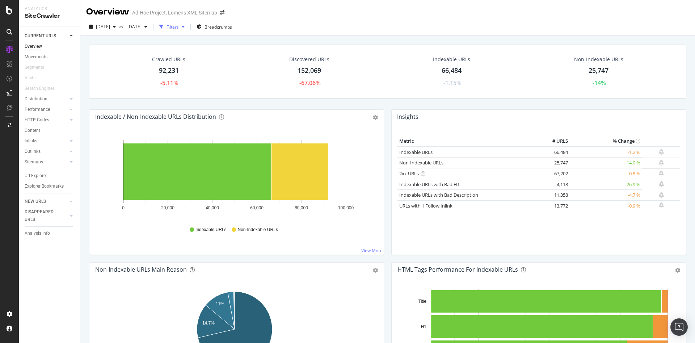
click at [179, 28] on div "Filters" at bounding box center [173, 27] width 12 height 6
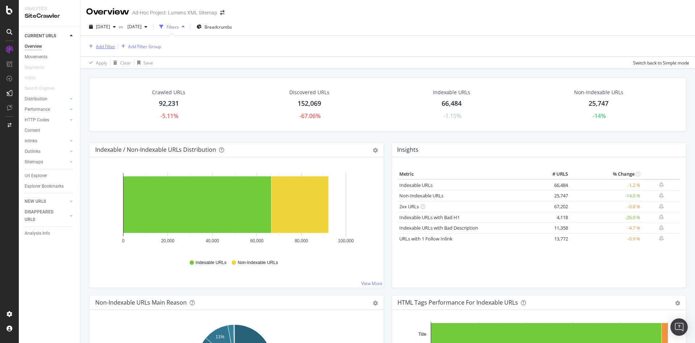
click at [100, 43] on div "Add Filter" at bounding box center [105, 46] width 19 height 6
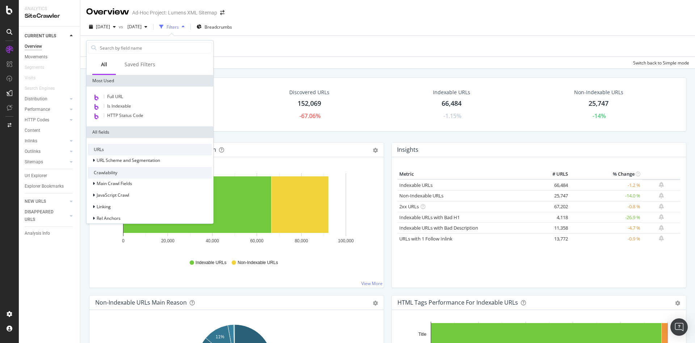
click at [318, 58] on div "Apply Clear Save Switch back to Simple mode" at bounding box center [387, 63] width 615 height 12
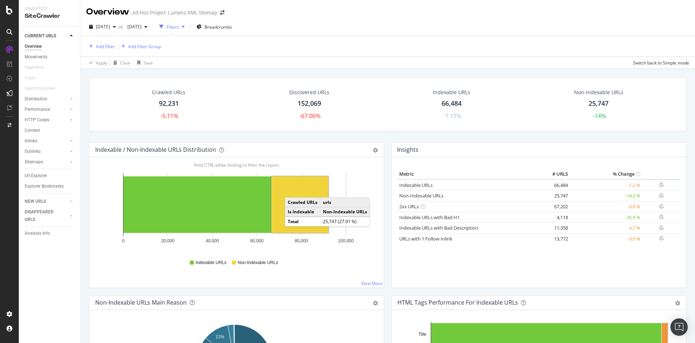
click at [292, 190] on rect "A chart." at bounding box center [300, 204] width 57 height 57
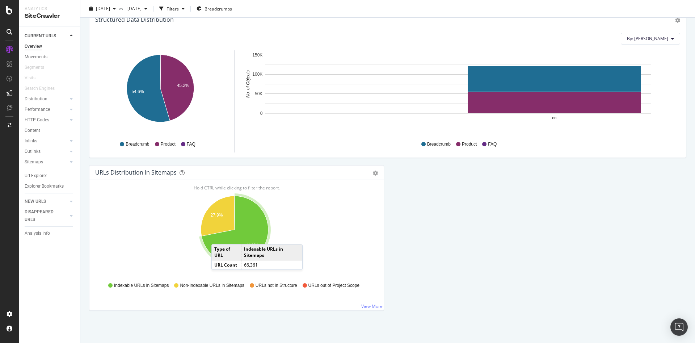
scroll to position [709, 0]
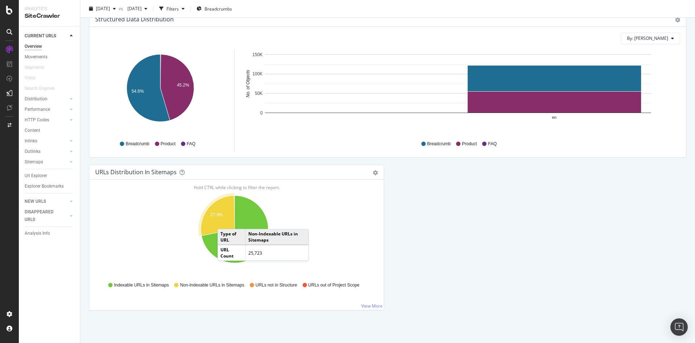
click at [225, 222] on icon "A chart." at bounding box center [218, 216] width 34 height 40
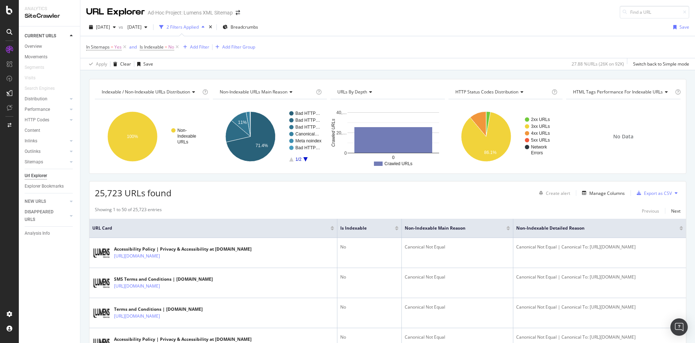
click at [198, 40] on div "In Sitemaps = Yes and Is Indexable = No Add Filter Add Filter Group" at bounding box center [387, 47] width 603 height 22
click at [198, 43] on button "Add Filter" at bounding box center [194, 47] width 29 height 9
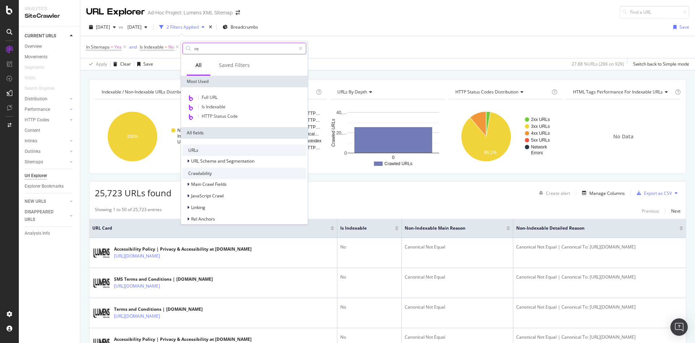
type input "red"
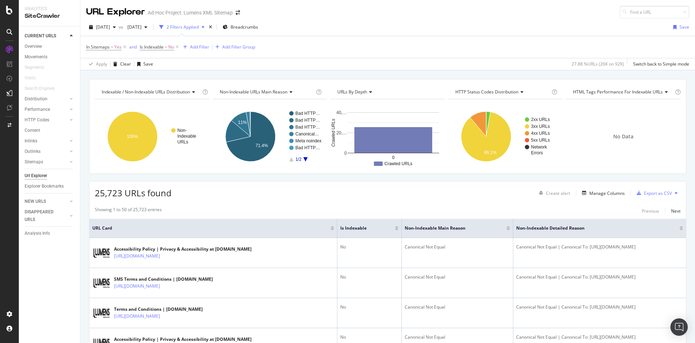
click at [426, 47] on div "In Sitemaps = Yes and Is Indexable = No Add Filter Add Filter Group" at bounding box center [387, 47] width 603 height 22
click at [193, 49] on div "Add Filter" at bounding box center [199, 47] width 19 height 6
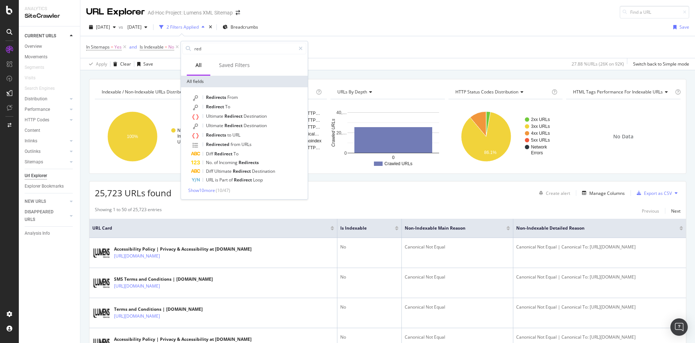
click at [413, 65] on div "Apply Clear Save 27.88 % URLs ( 26K on 92K ) Switch back to Simple mode" at bounding box center [387, 64] width 615 height 12
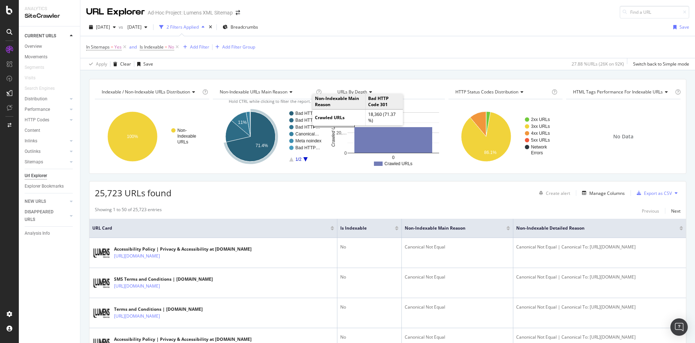
click at [305, 112] on rect "A chart." at bounding box center [309, 113] width 26 height 4
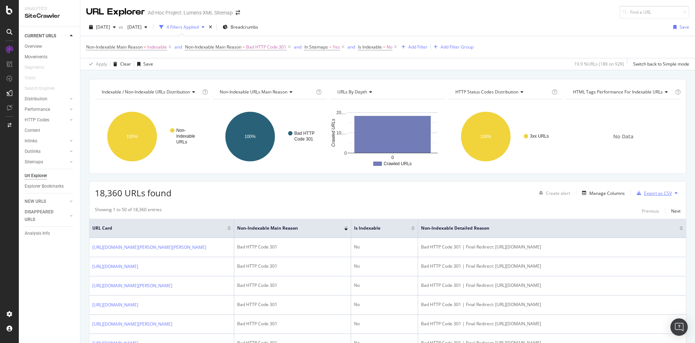
click at [646, 192] on div "Export as CSV" at bounding box center [658, 193] width 28 height 6
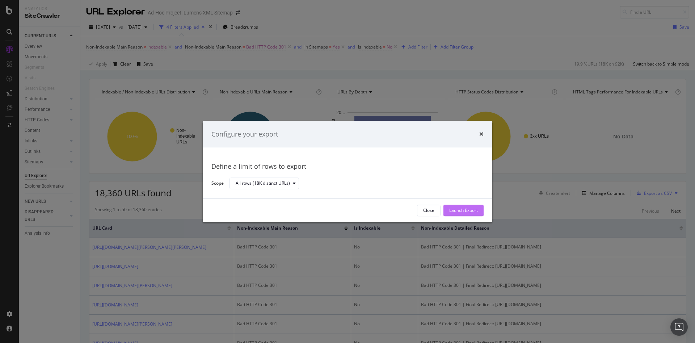
click at [453, 214] on div "Launch Export" at bounding box center [463, 210] width 29 height 11
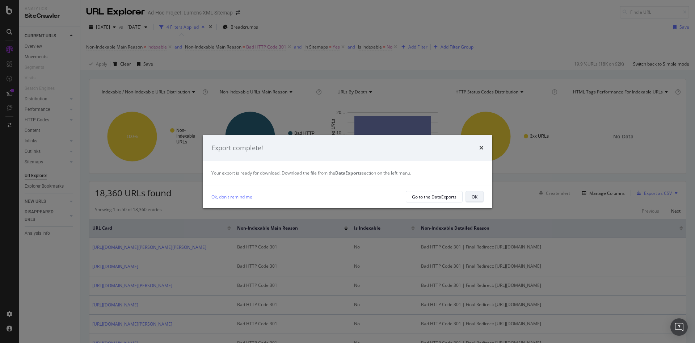
click at [474, 198] on div "OK" at bounding box center [475, 197] width 6 height 6
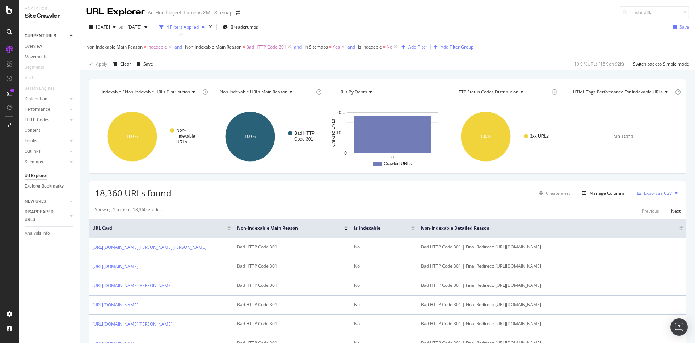
click at [274, 48] on span "Bad HTTP Code 301" at bounding box center [266, 47] width 40 height 10
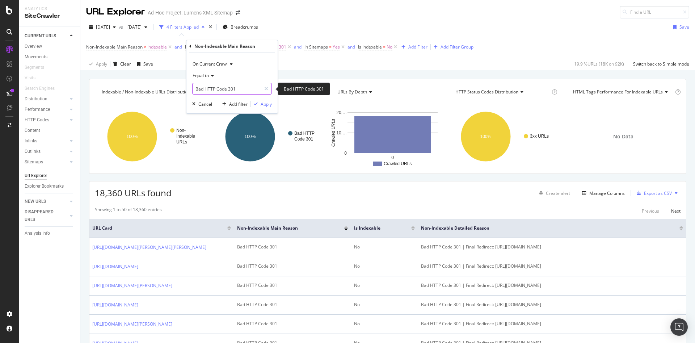
click at [233, 84] on input "Bad HTTP Code 301" at bounding box center [227, 89] width 68 height 12
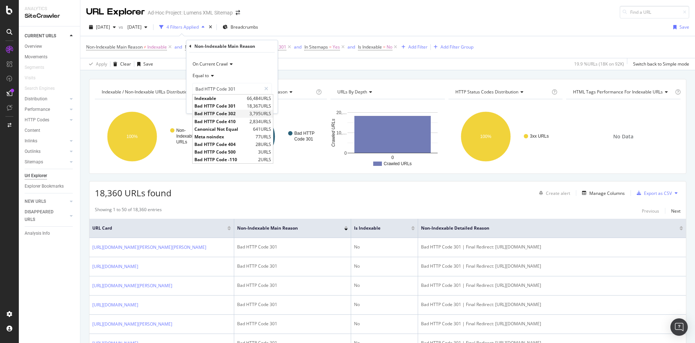
click at [235, 114] on span "Bad HTTP Code 302" at bounding box center [220, 113] width 53 height 6
type input "Bad HTTP Code 302"
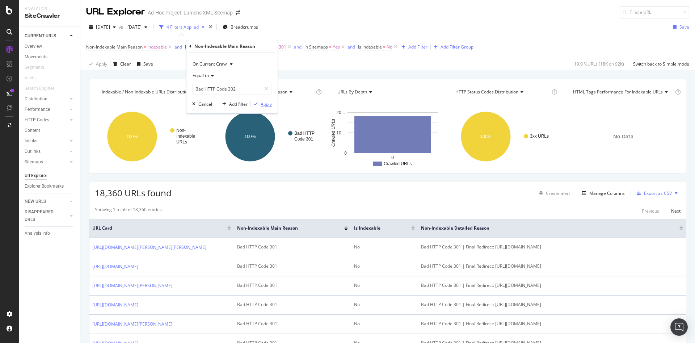
click at [268, 101] on div "Apply" at bounding box center [266, 104] width 11 height 6
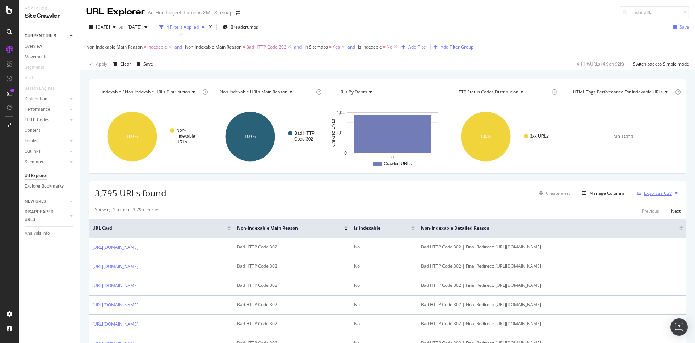
click at [648, 193] on div "Export as CSV" at bounding box center [658, 193] width 28 height 6
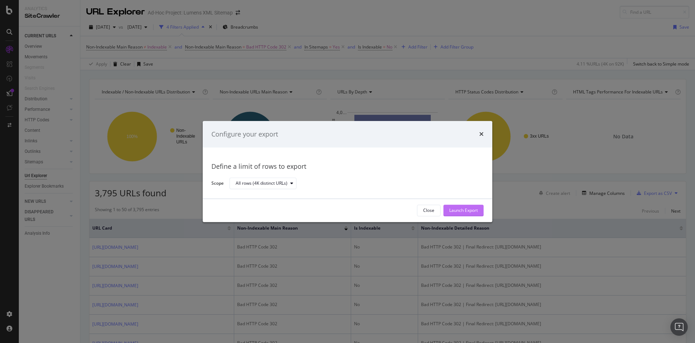
click at [469, 209] on div "Launch Export" at bounding box center [463, 211] width 29 height 6
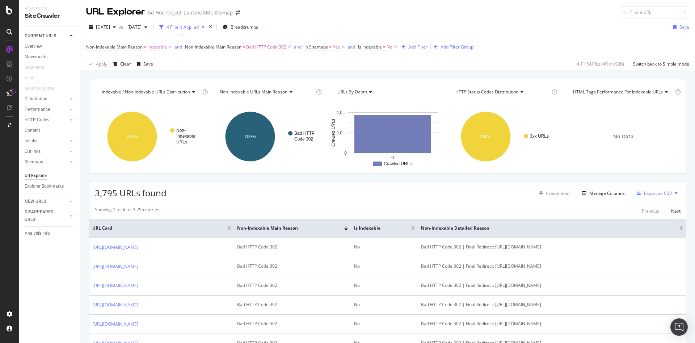
click at [284, 46] on span "Bad HTTP Code 302" at bounding box center [266, 47] width 40 height 10
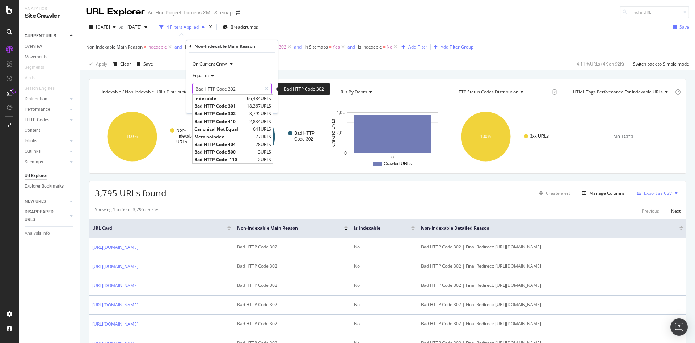
click at [248, 88] on input "Bad HTTP Code 302" at bounding box center [227, 89] width 68 height 12
click at [240, 152] on span "Bad HTTP Code 500" at bounding box center [225, 152] width 62 height 6
type input "Bad HTTP Code 500"
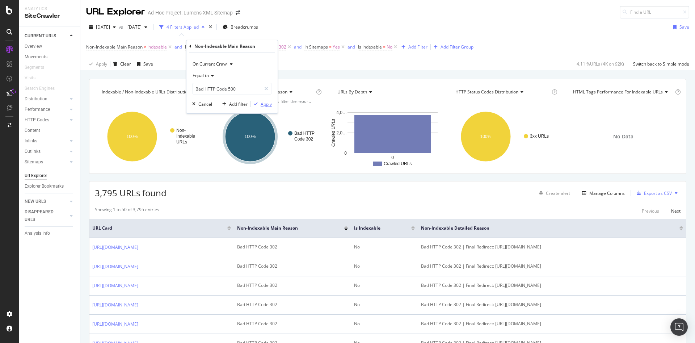
click at [263, 102] on div "Apply" at bounding box center [266, 104] width 11 height 6
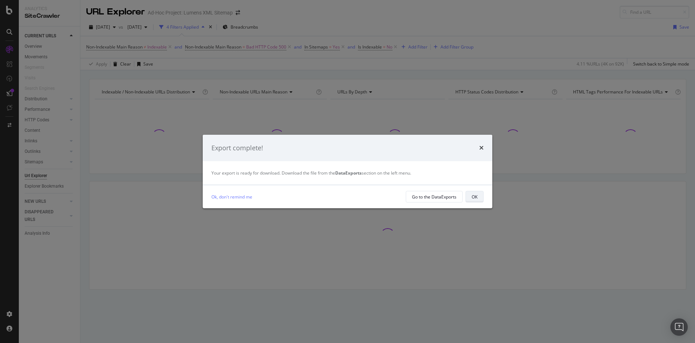
click at [475, 194] on div "OK" at bounding box center [475, 197] width 6 height 6
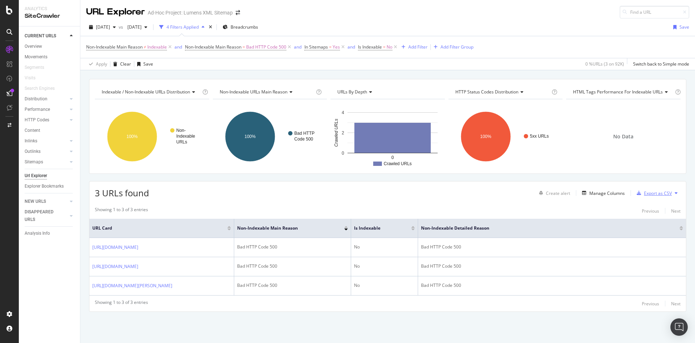
click at [640, 197] on div "Export as CSV" at bounding box center [653, 193] width 38 height 11
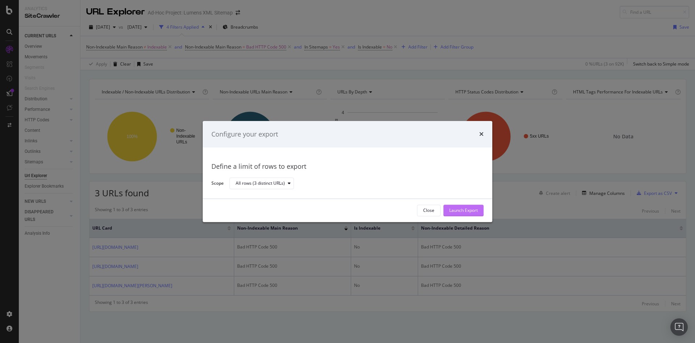
click at [468, 214] on div "Launch Export" at bounding box center [463, 210] width 29 height 11
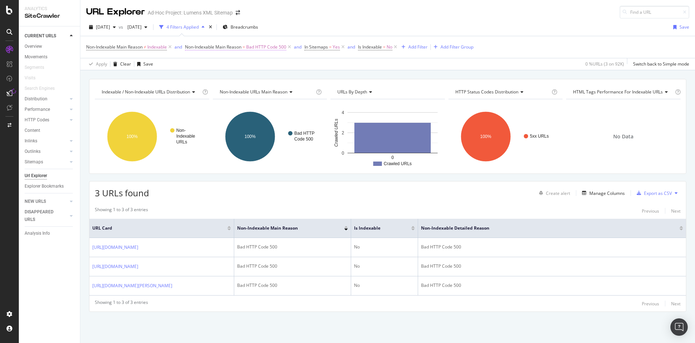
click at [244, 47] on span "=" at bounding box center [244, 47] width 3 height 6
click at [229, 95] on div "On Current Crawl Equal to Bad HTTP Code 500 Bad HTTP Code 500 Cancel Add filter…" at bounding box center [232, 83] width 91 height 61
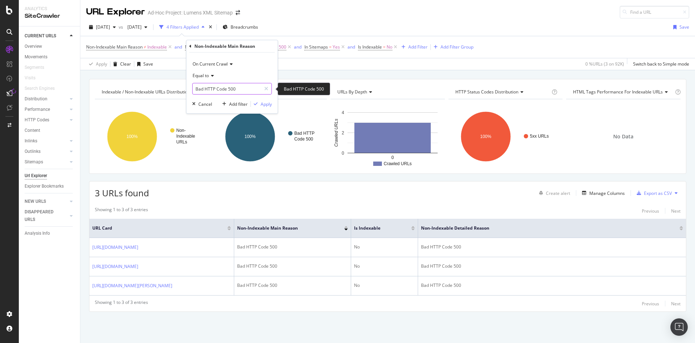
click at [231, 92] on input "Bad HTTP Code 500" at bounding box center [227, 89] width 68 height 12
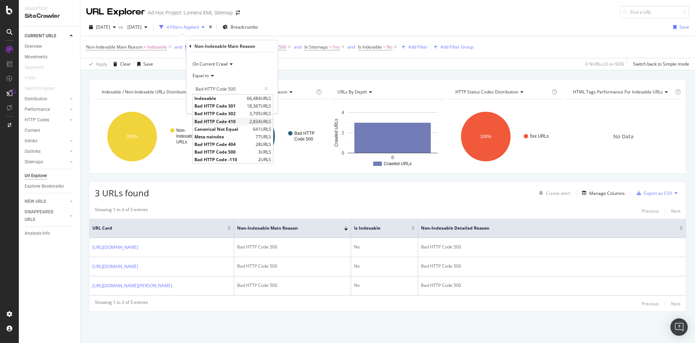
click at [231, 120] on span "Bad HTTP Code 410" at bounding box center [220, 121] width 53 height 6
type input "Bad HTTP Code 410"
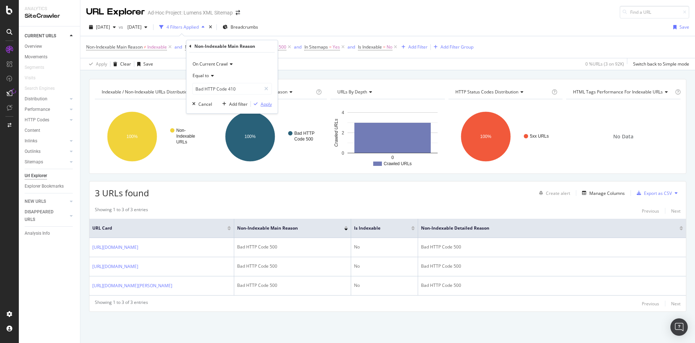
click at [263, 104] on div "Apply" at bounding box center [266, 104] width 11 height 6
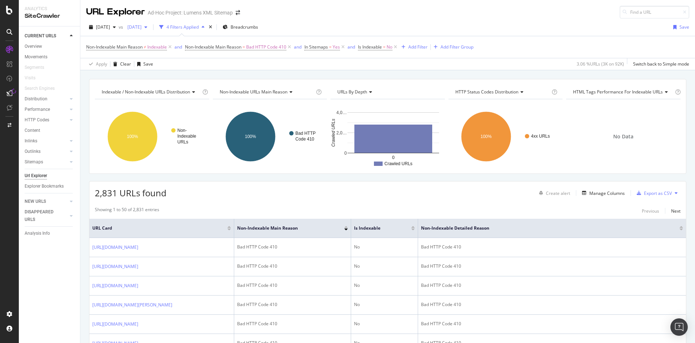
click at [142, 27] on span "[DATE]" at bounding box center [133, 27] width 17 height 6
click at [163, 80] on div "2025 Jun. 17th" at bounding box center [160, 80] width 38 height 7
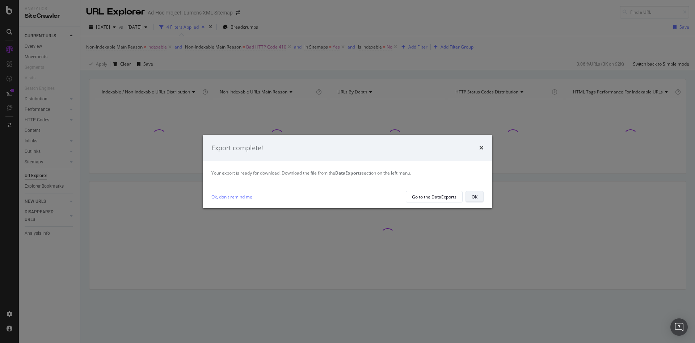
click at [483, 196] on button "OK" at bounding box center [475, 197] width 18 height 12
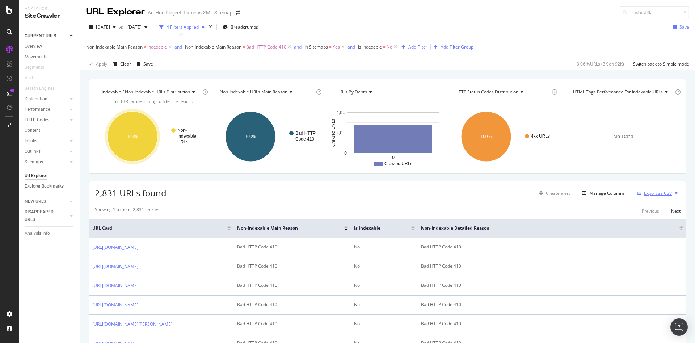
click at [652, 194] on div "Export as CSV" at bounding box center [658, 193] width 28 height 6
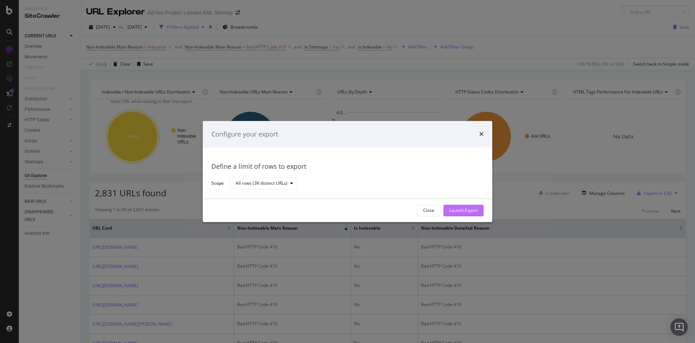
click at [465, 205] on div "Launch Export" at bounding box center [463, 210] width 29 height 11
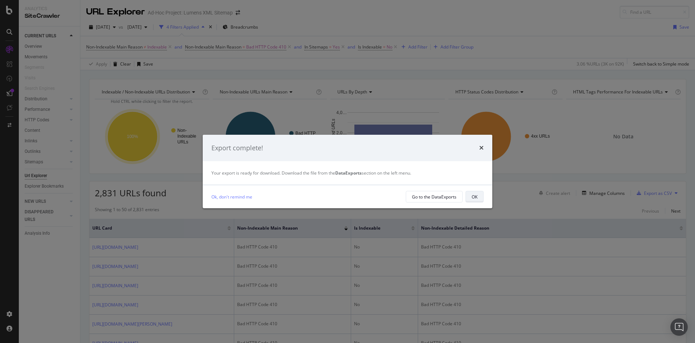
click at [473, 198] on div "OK" at bounding box center [475, 197] width 6 height 6
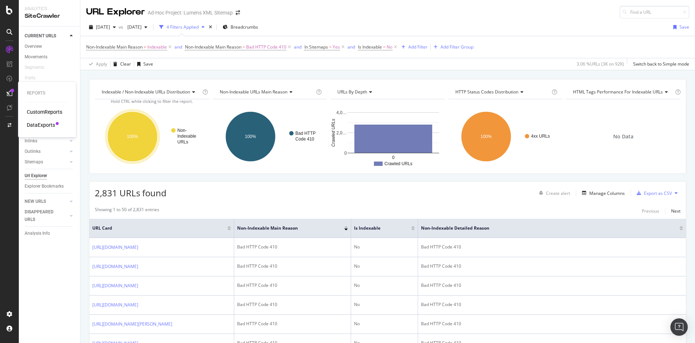
click at [45, 124] on div "DataExports" at bounding box center [41, 124] width 28 height 7
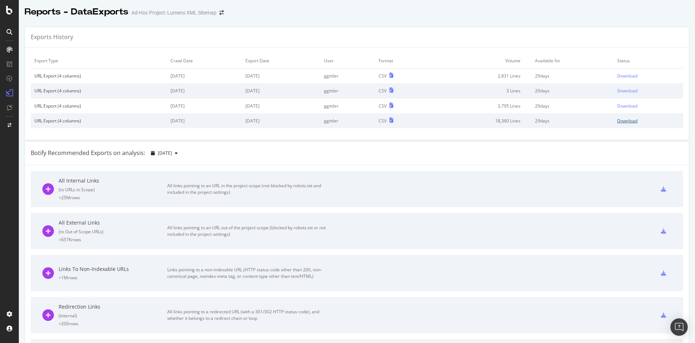
click at [618, 122] on div "Download" at bounding box center [628, 121] width 20 height 6
click at [624, 105] on div "Download" at bounding box center [628, 106] width 20 height 6
click at [618, 90] on div "Download" at bounding box center [628, 91] width 20 height 6
click at [618, 76] on div "Download" at bounding box center [628, 76] width 20 height 6
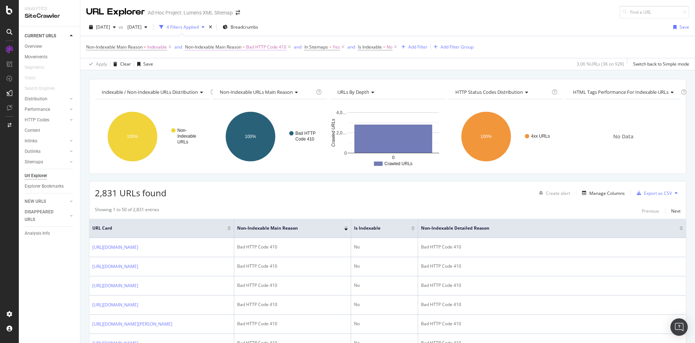
click at [276, 47] on span "Bad HTTP Code 410" at bounding box center [266, 47] width 40 height 10
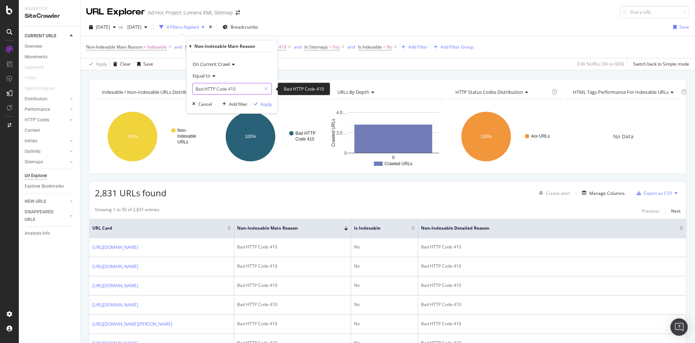
click at [247, 93] on input "Bad HTTP Code 410" at bounding box center [227, 89] width 68 height 12
click at [256, 61] on div "On Current Crawl" at bounding box center [232, 64] width 80 height 12
click at [348, 24] on div "2025 Sep. 12th vs 2025 Jun. 17th 4 Filters Applied Breadcrumbs Save" at bounding box center [387, 28] width 615 height 14
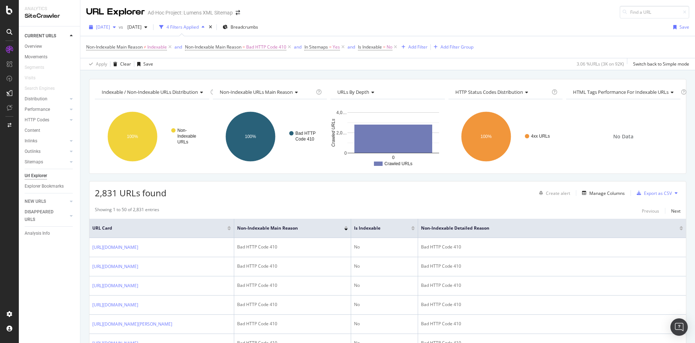
click at [119, 28] on div "button" at bounding box center [114, 27] width 9 height 4
click at [143, 64] on div "98.6K URLs" at bounding box center [150, 66] width 22 height 7
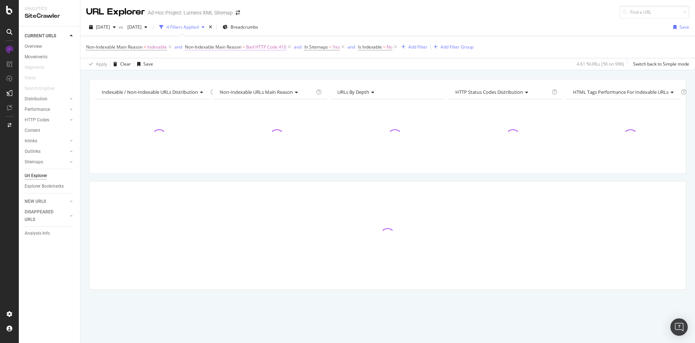
click at [272, 43] on span "Bad HTTP Code 410" at bounding box center [266, 47] width 40 height 10
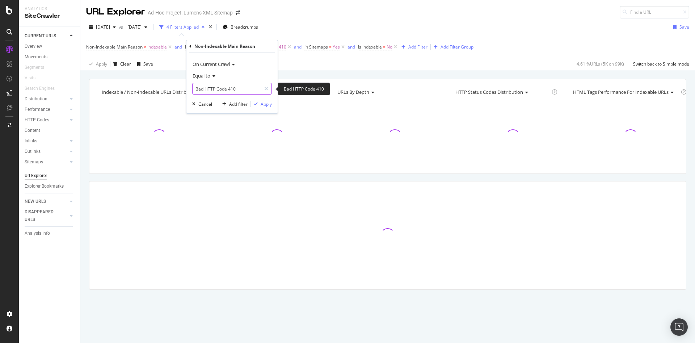
click at [233, 87] on input "Bad HTTP Code 410" at bounding box center [227, 89] width 68 height 12
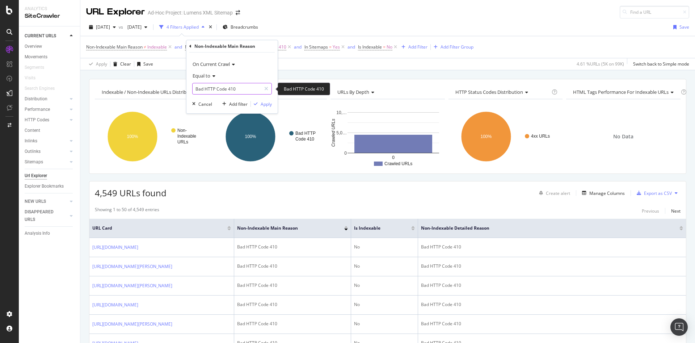
click at [250, 92] on input "Bad HTTP Code 410" at bounding box center [227, 89] width 68 height 12
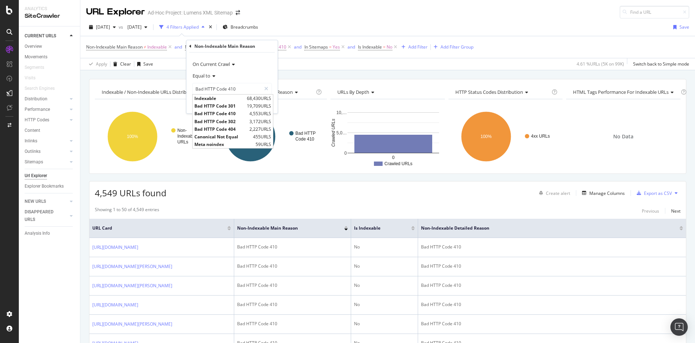
click at [113, 15] on div "URL Explorer" at bounding box center [115, 12] width 59 height 12
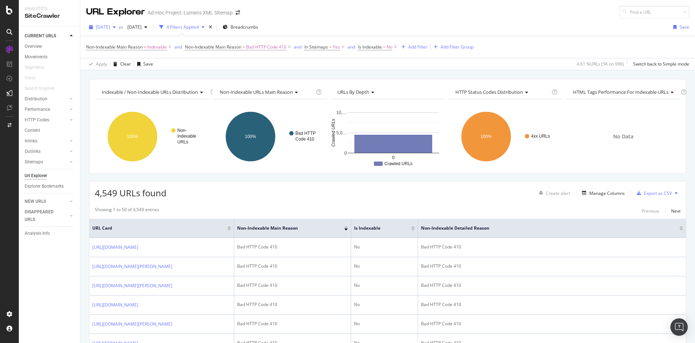
click at [113, 31] on div "2025 Jul. 18th" at bounding box center [102, 27] width 33 height 11
click at [117, 44] on div "[DATE]" at bounding box center [116, 41] width 38 height 7
click at [240, 48] on span "Non-Indexable Main Reason" at bounding box center [213, 47] width 57 height 6
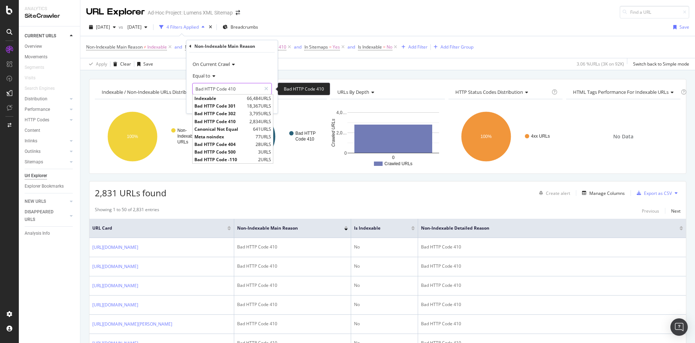
click at [242, 87] on input "Bad HTTP Code 410" at bounding box center [227, 89] width 68 height 12
